Goal: Task Accomplishment & Management: Manage account settings

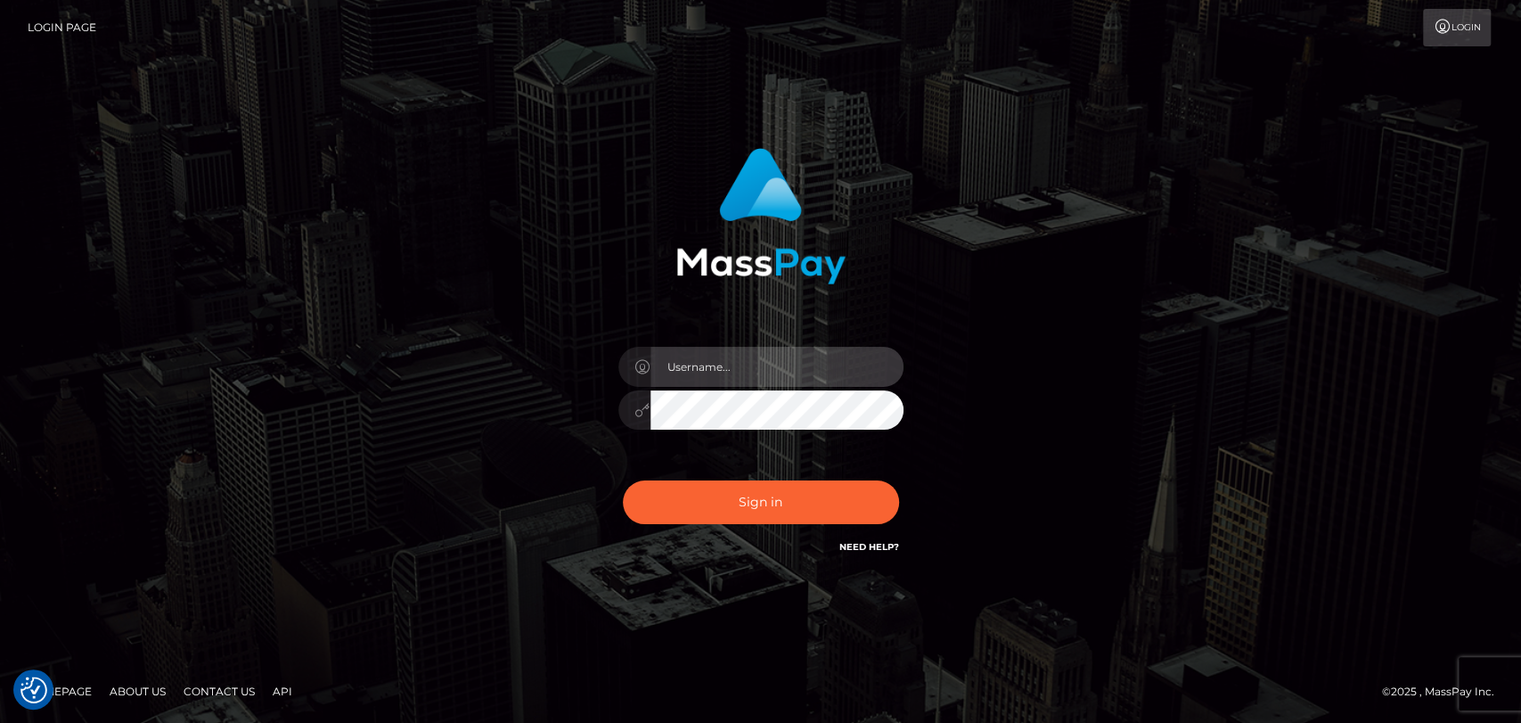
click at [725, 370] on input "text" at bounding box center [777, 367] width 253 height 40
type input "mdemassi"
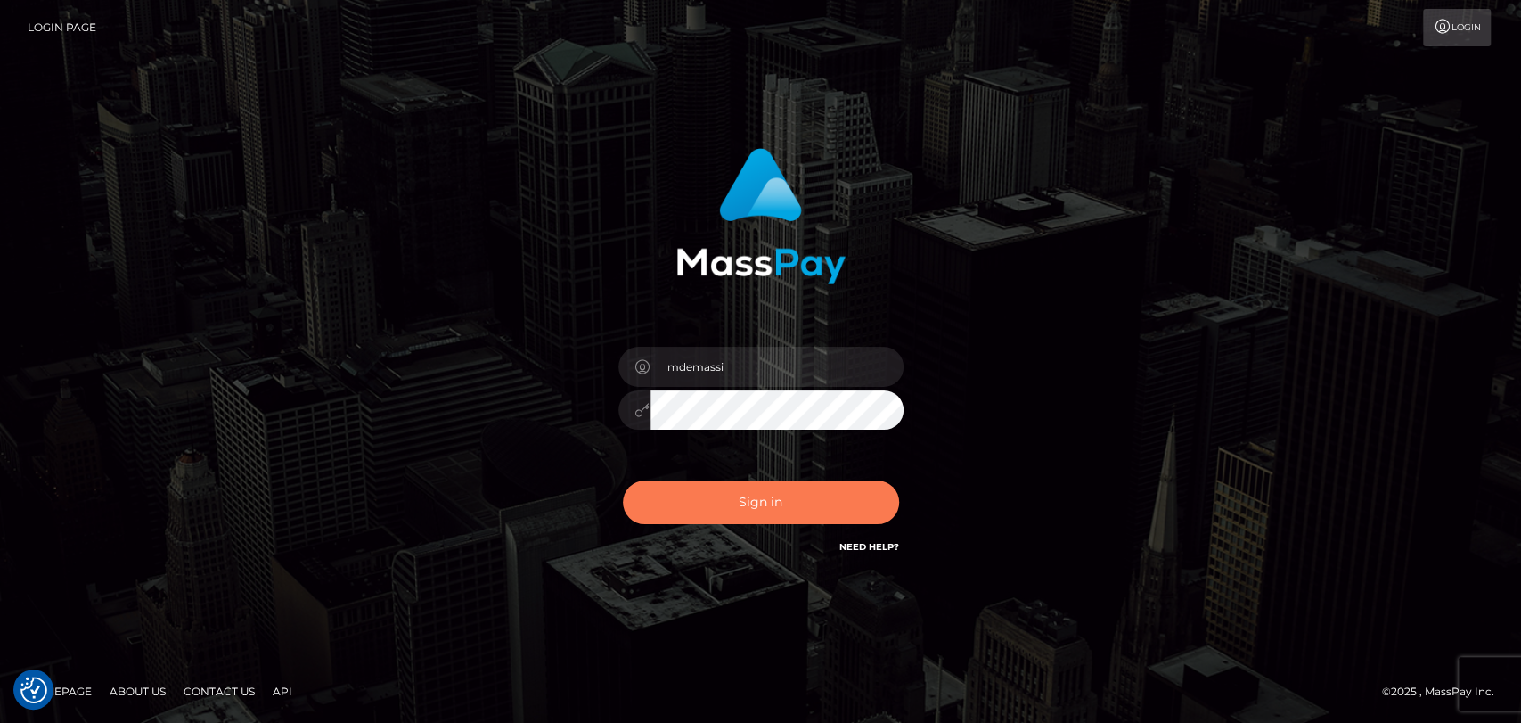
click at [763, 487] on button "Sign in" at bounding box center [761, 502] width 276 height 44
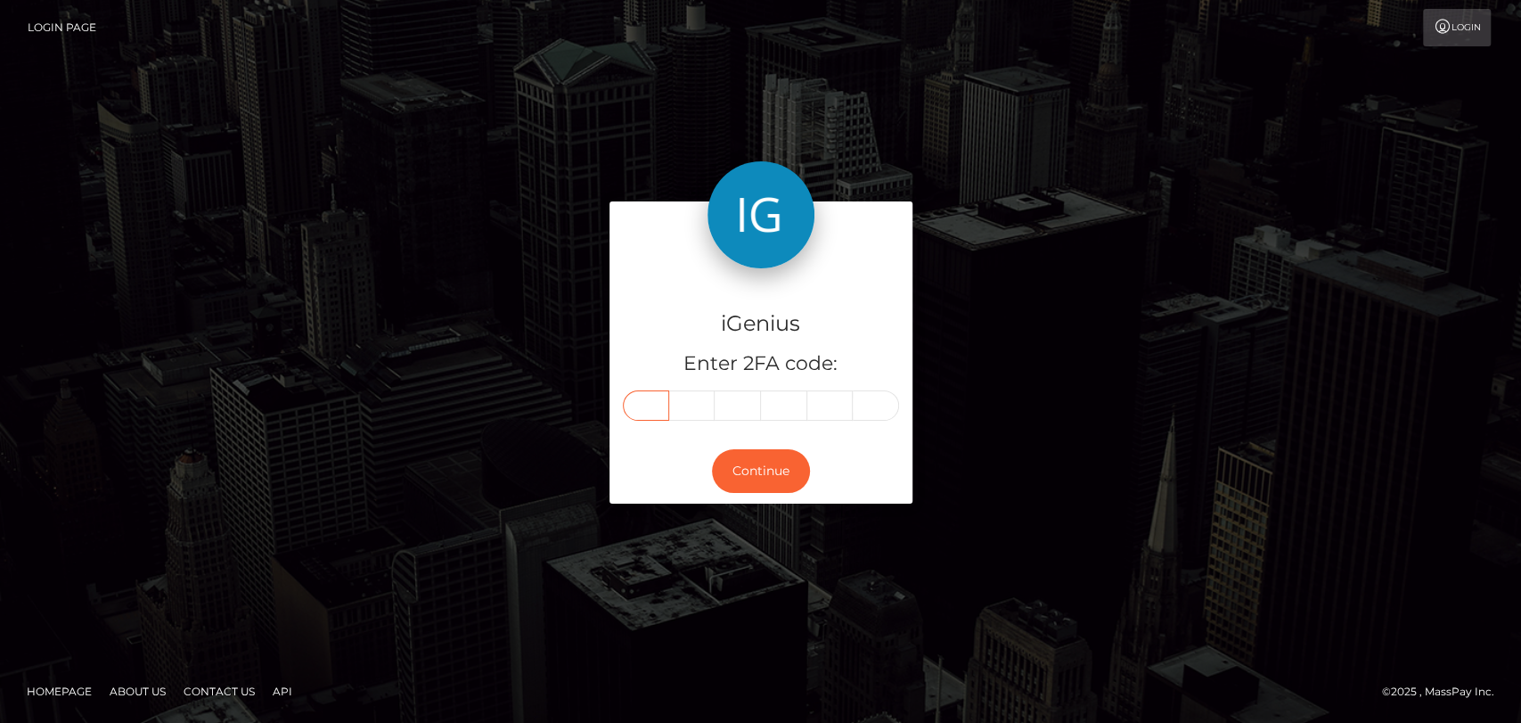
click at [641, 411] on input "text" at bounding box center [646, 405] width 46 height 30
type input "6"
type input "4"
type input "3"
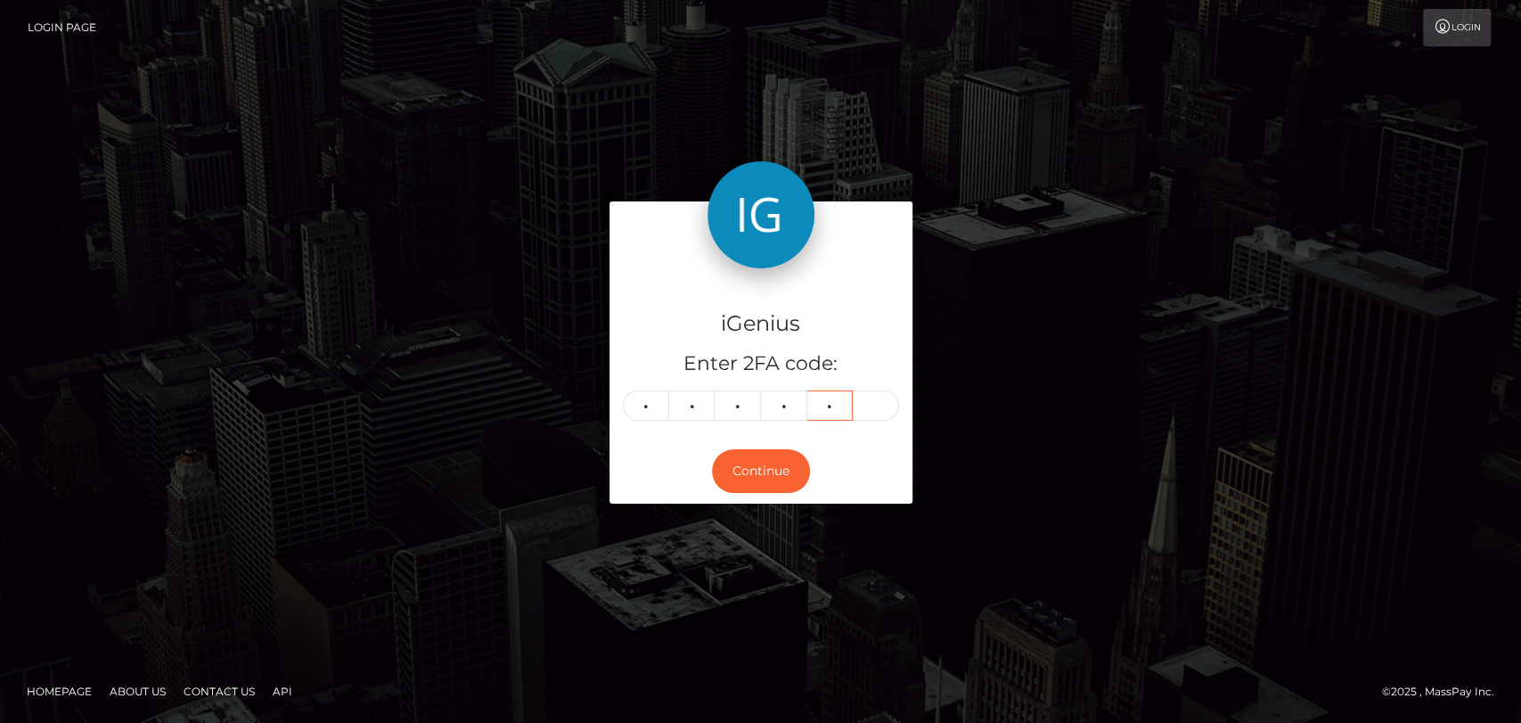
type input "3"
type input "2"
click at [730, 472] on button "Continue" at bounding box center [761, 471] width 98 height 44
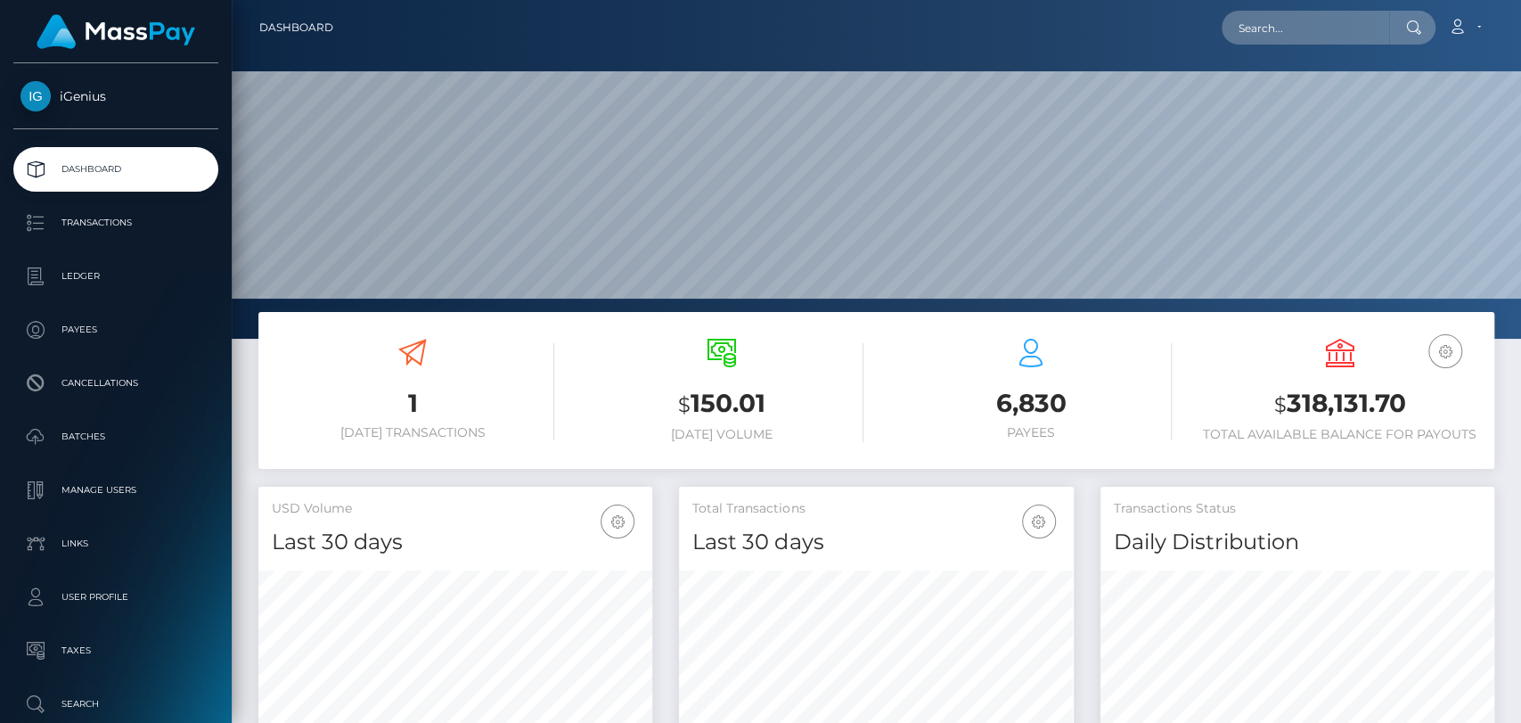
scroll to position [315, 394]
drag, startPoint x: 1274, startPoint y: 407, endPoint x: 1411, endPoint y: 408, distance: 136.4
click at [1411, 408] on h3 "$ 318,131.70" at bounding box center [1340, 404] width 283 height 37
copy h3 "$ 318,131.70"
